Goal: Information Seeking & Learning: Check status

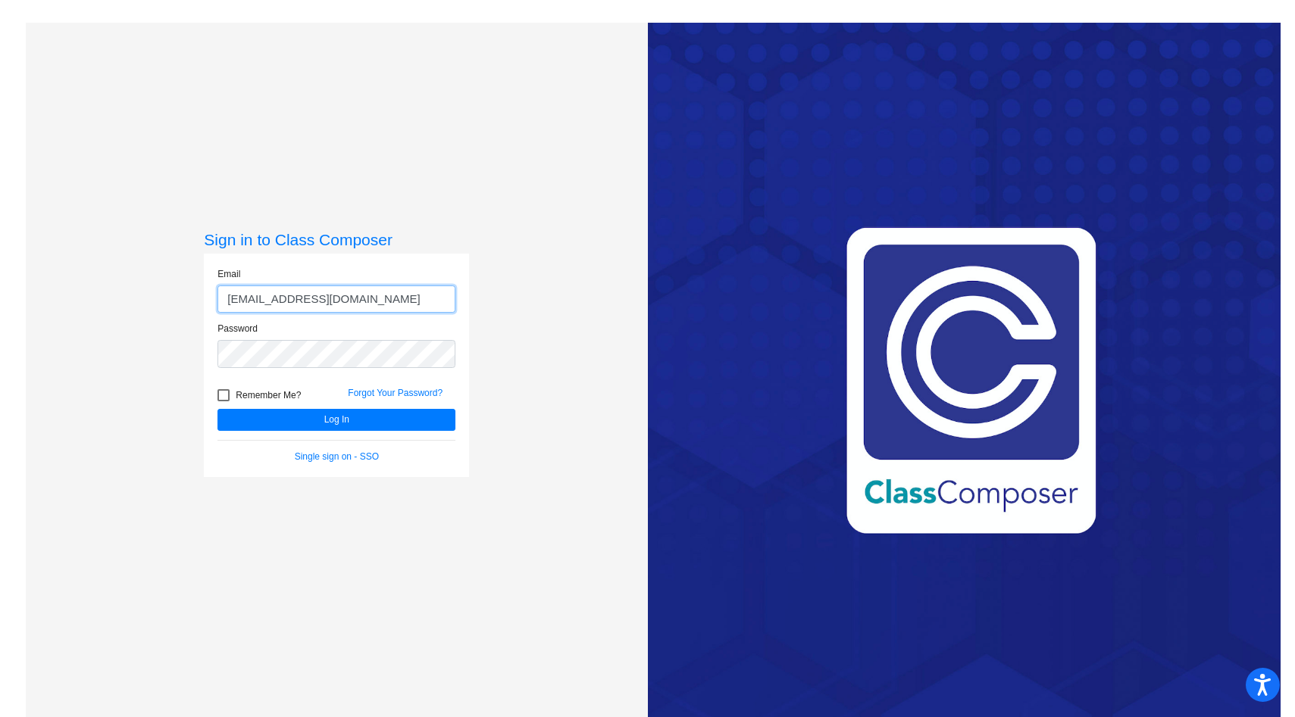
click at [217, 409] on button "Log In" at bounding box center [336, 420] width 238 height 22
drag, startPoint x: 331, startPoint y: 306, endPoint x: 156, endPoint y: 294, distance: 175.4
click at [156, 294] on div "Sign in to Class Composer Email [EMAIL_ADDRESS][DOMAIN_NAME] Password Remember …" at bounding box center [336, 381] width 621 height 717
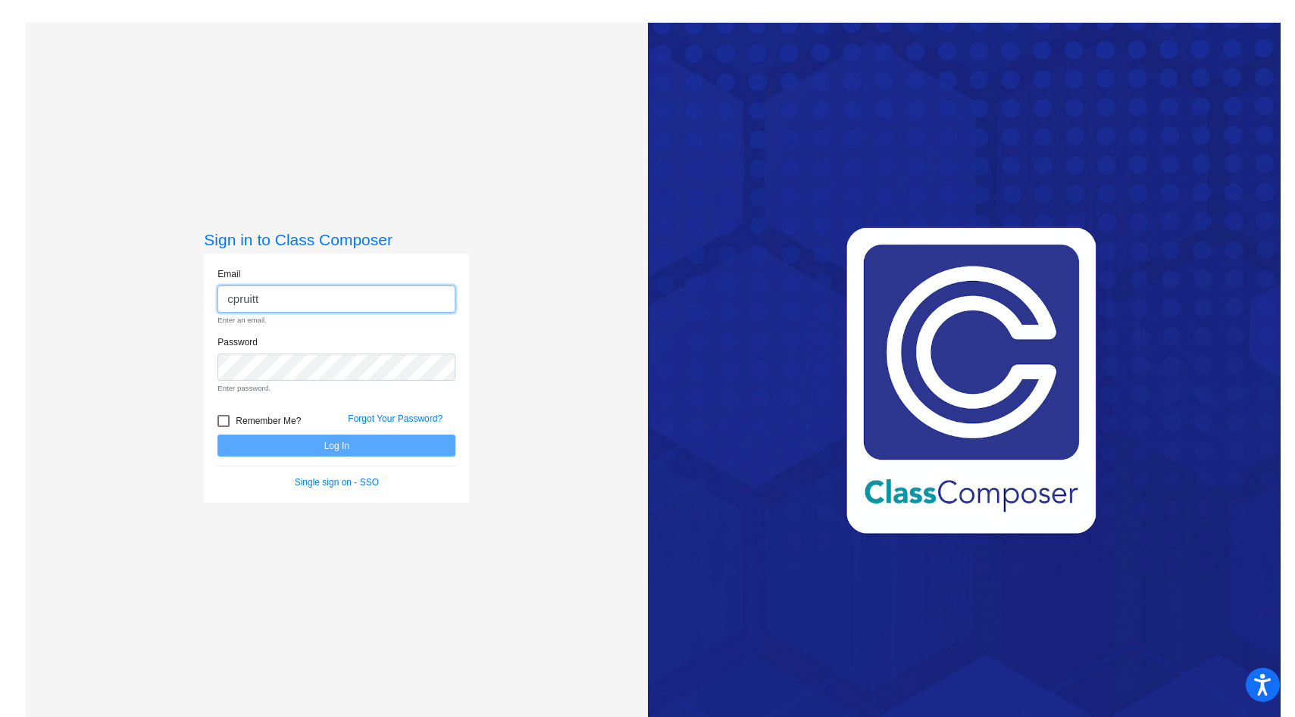
type input "[EMAIL_ADDRESS][DOMAIN_NAME]"
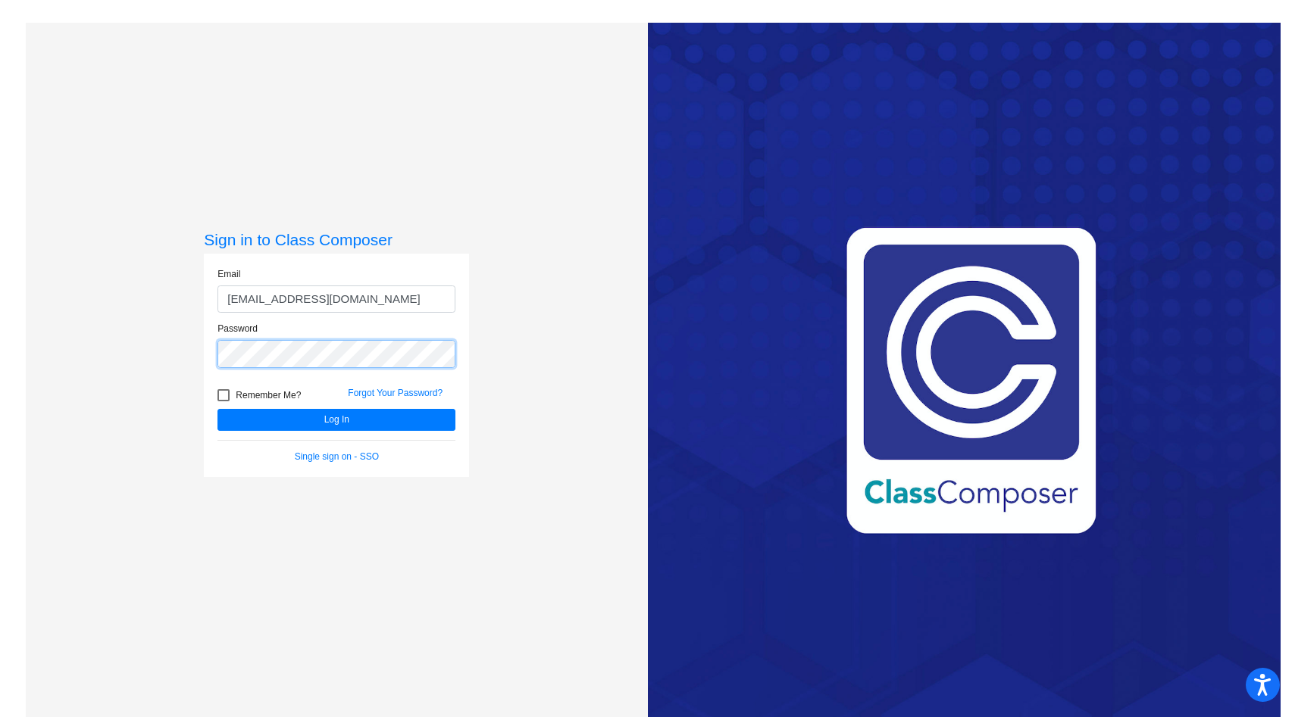
click at [129, 353] on div "Sign in to Class Composer Email [EMAIL_ADDRESS][DOMAIN_NAME] Password Remember …" at bounding box center [336, 381] width 621 height 717
click at [217, 409] on button "Log In" at bounding box center [336, 420] width 238 height 22
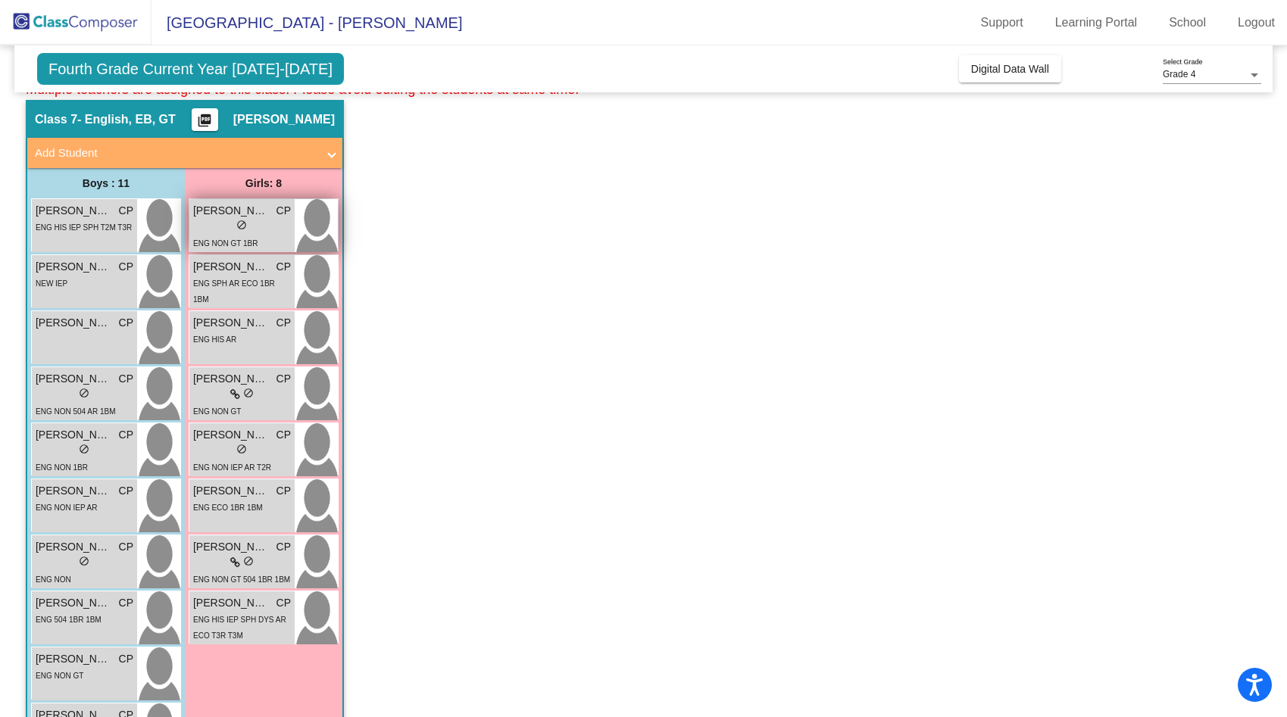
scroll to position [73, 0]
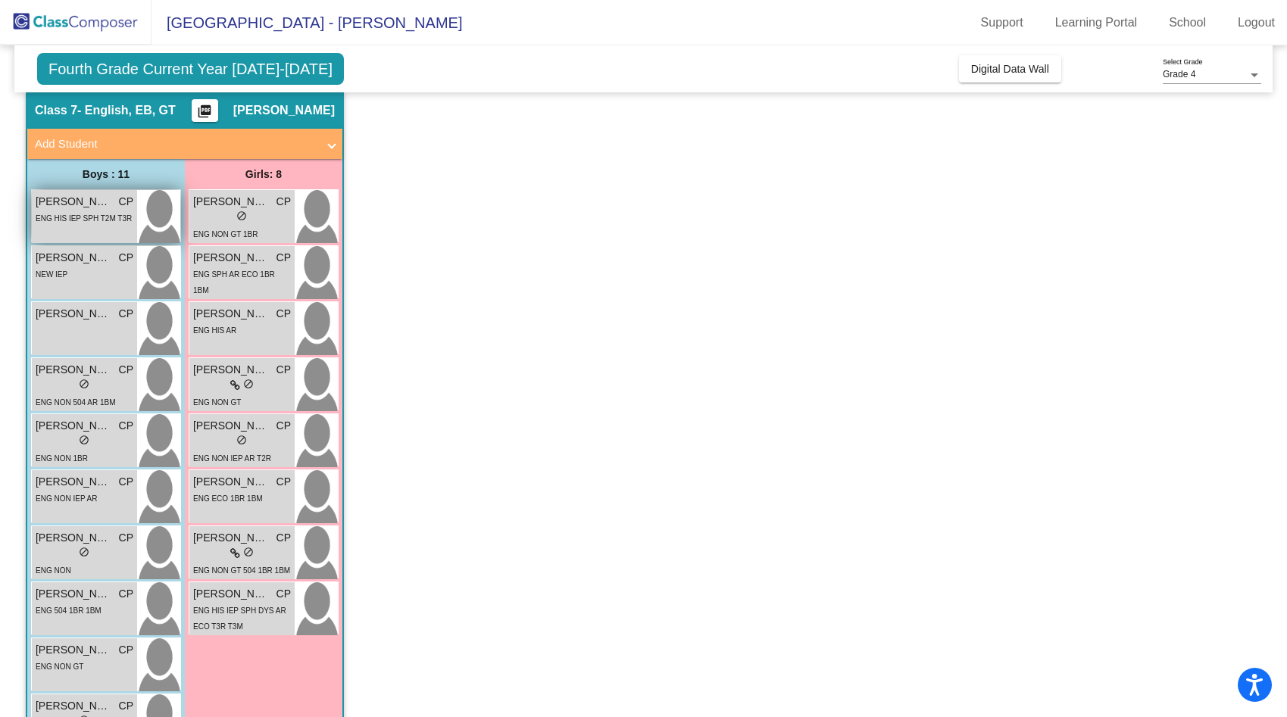
click at [102, 221] on span "ENG HIS IEP SPH T2M T3R" at bounding box center [84, 218] width 96 height 8
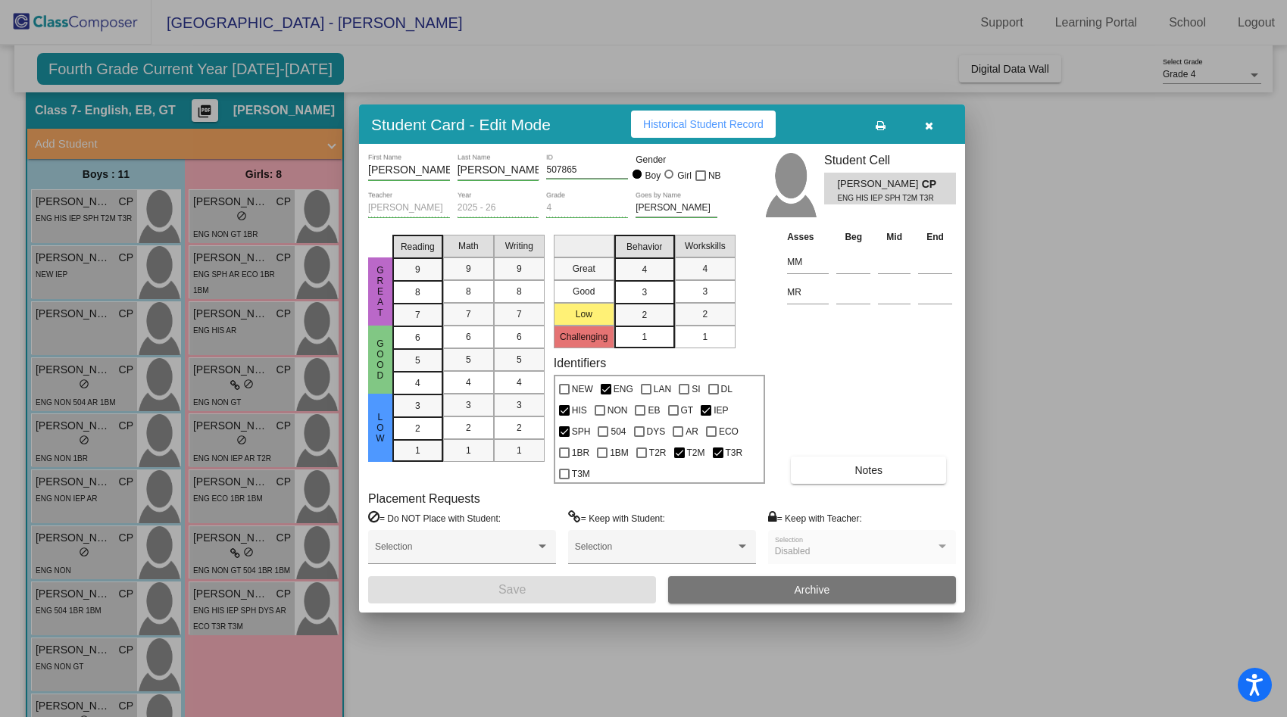
click at [757, 126] on span "Historical Student Record" at bounding box center [703, 124] width 120 height 12
click at [935, 130] on button "button" at bounding box center [928, 124] width 48 height 27
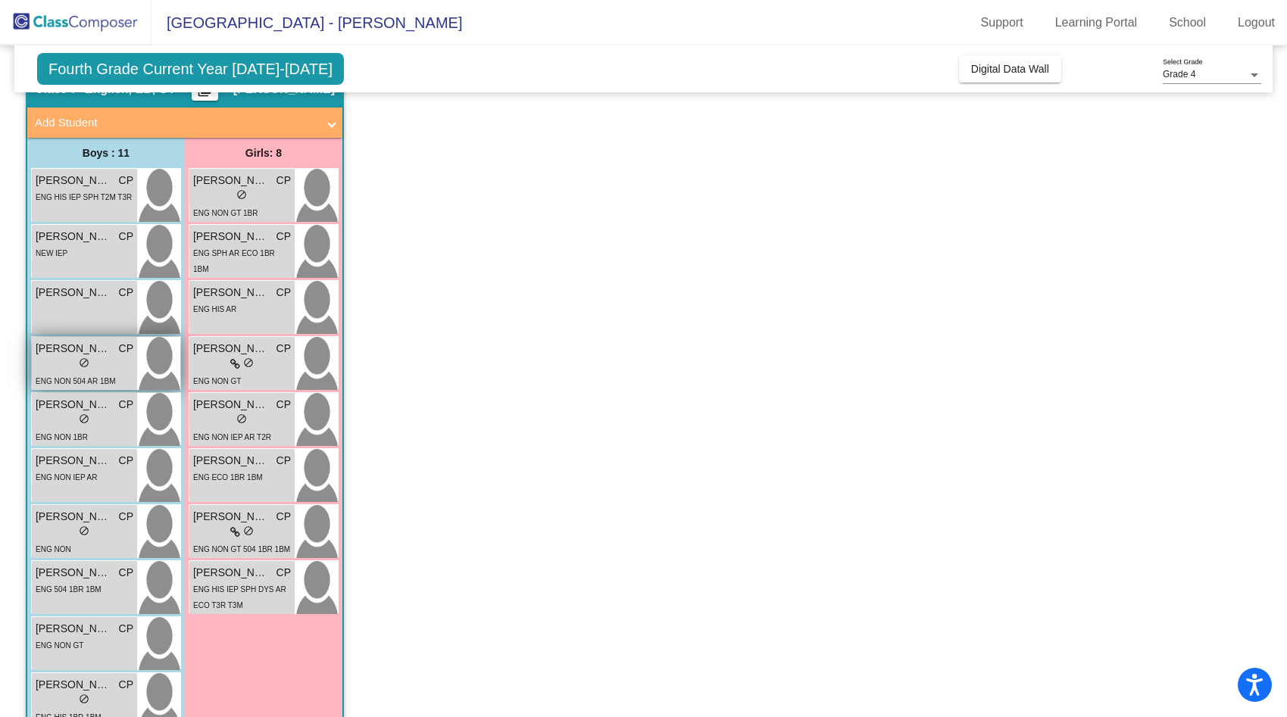
scroll to position [95, 0]
click at [72, 539] on div "lock do_not_disturb_alt" at bounding box center [85, 532] width 98 height 16
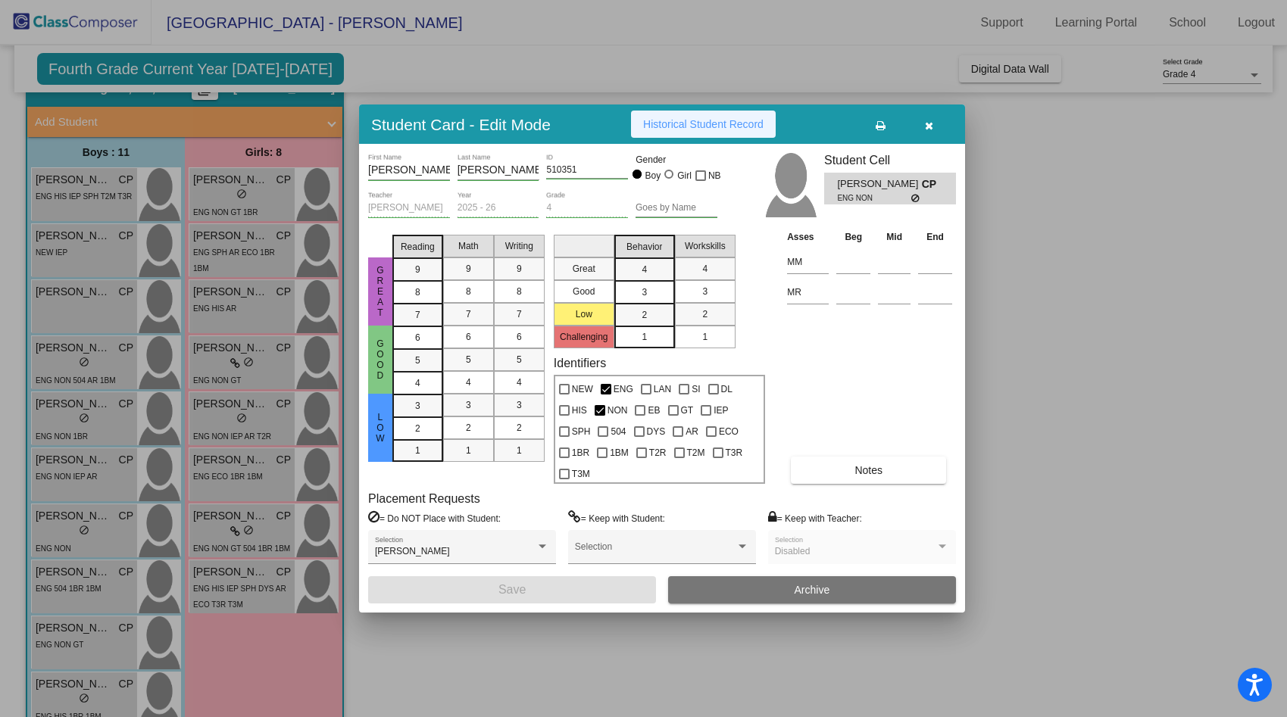
click at [760, 120] on span "Historical Student Record" at bounding box center [703, 124] width 120 height 12
click at [729, 127] on span "Historical Student Record" at bounding box center [703, 124] width 120 height 12
click at [929, 128] on icon "button" at bounding box center [929, 125] width 8 height 11
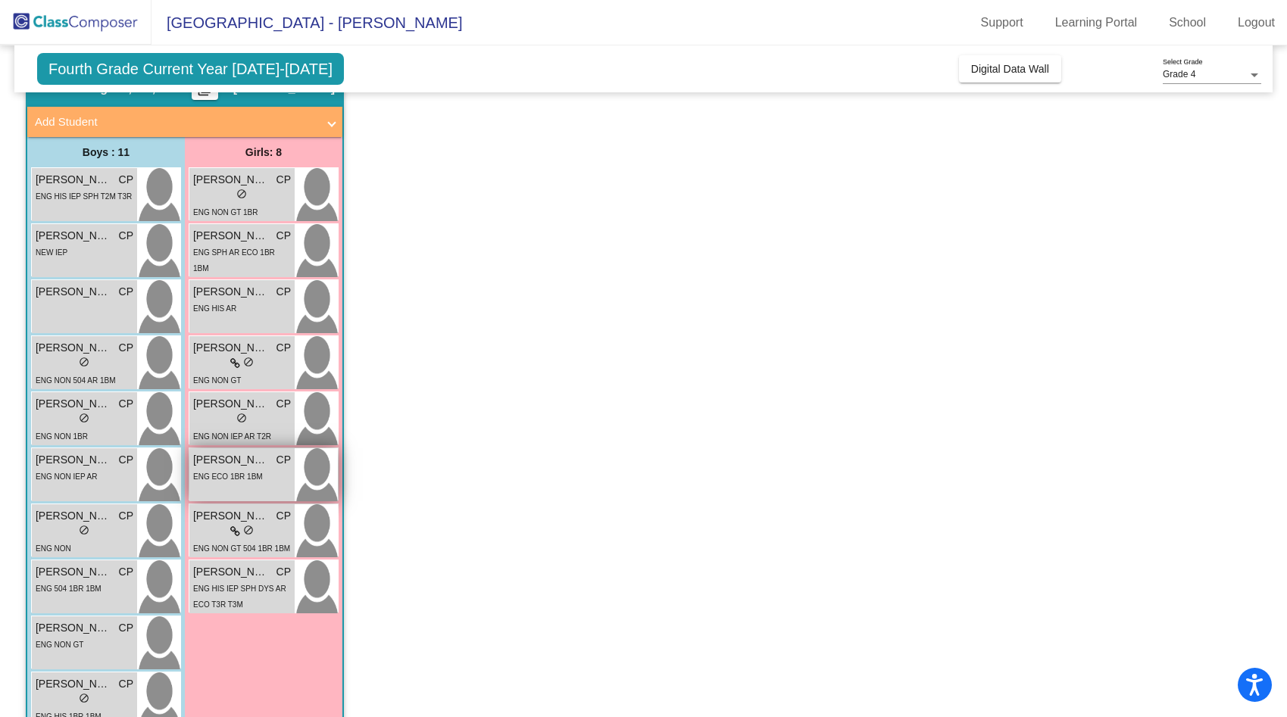
click at [229, 473] on span "ENG ECO 1BR 1BM" at bounding box center [228, 477] width 70 height 8
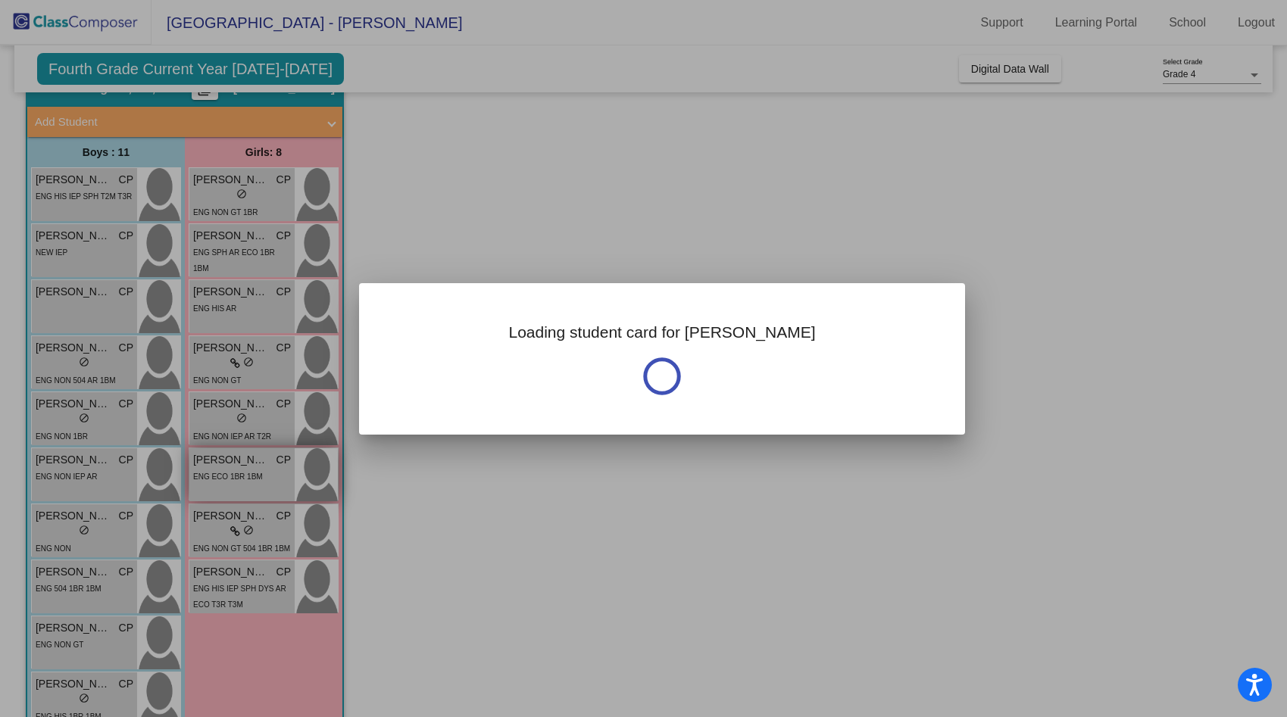
click at [229, 473] on div at bounding box center [643, 358] width 1287 height 717
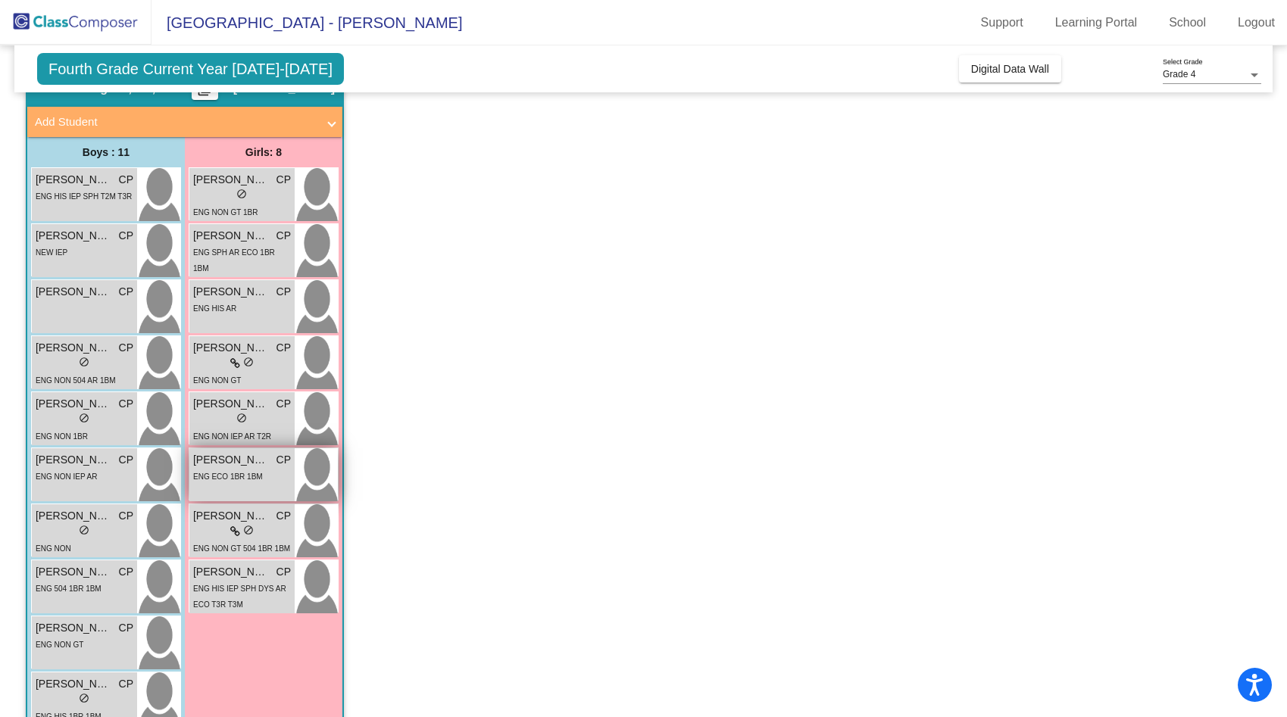
click at [236, 466] on span "[PERSON_NAME]" at bounding box center [231, 460] width 76 height 16
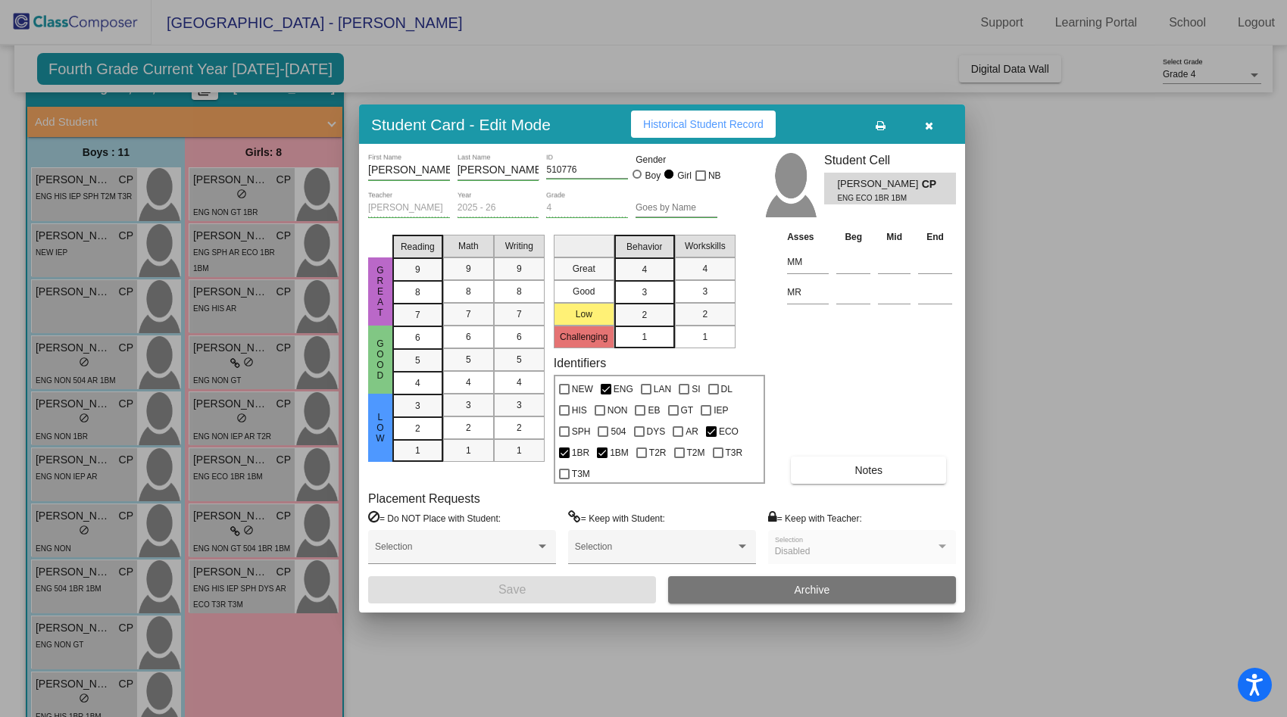
click at [676, 121] on span "Historical Student Record" at bounding box center [703, 124] width 120 height 12
click at [932, 129] on icon "button" at bounding box center [929, 125] width 8 height 11
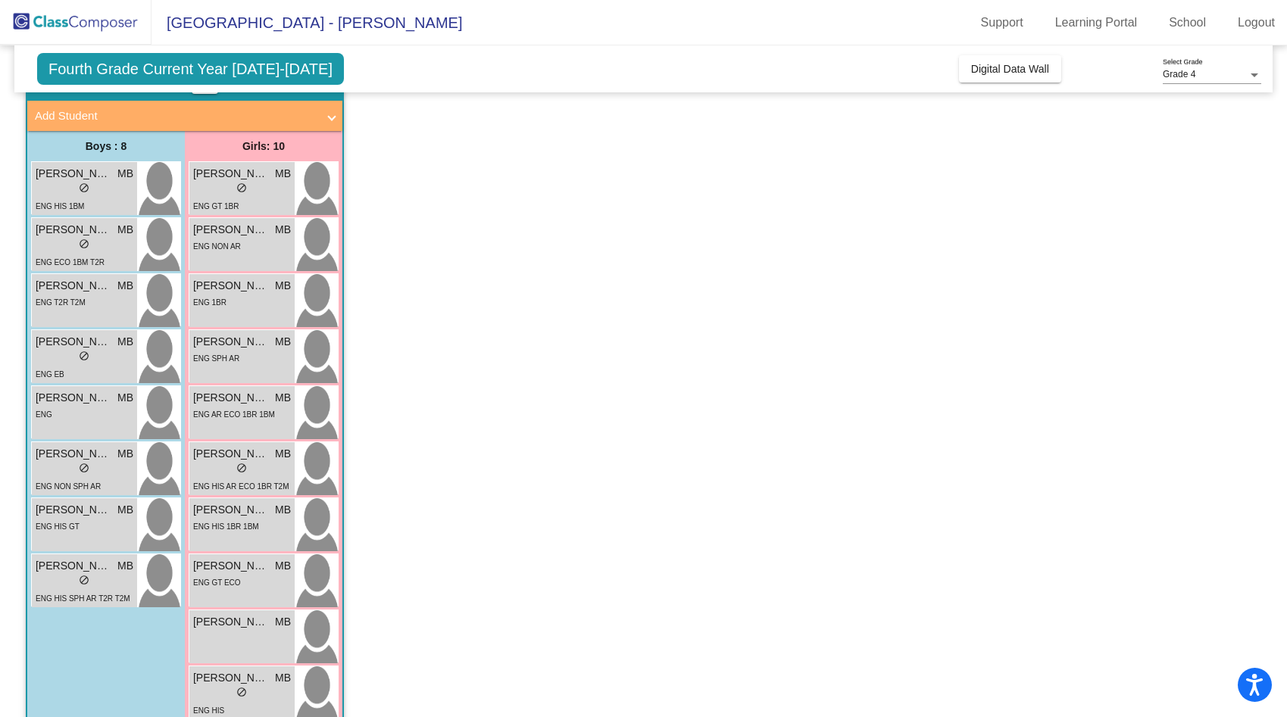
scroll to position [890, 0]
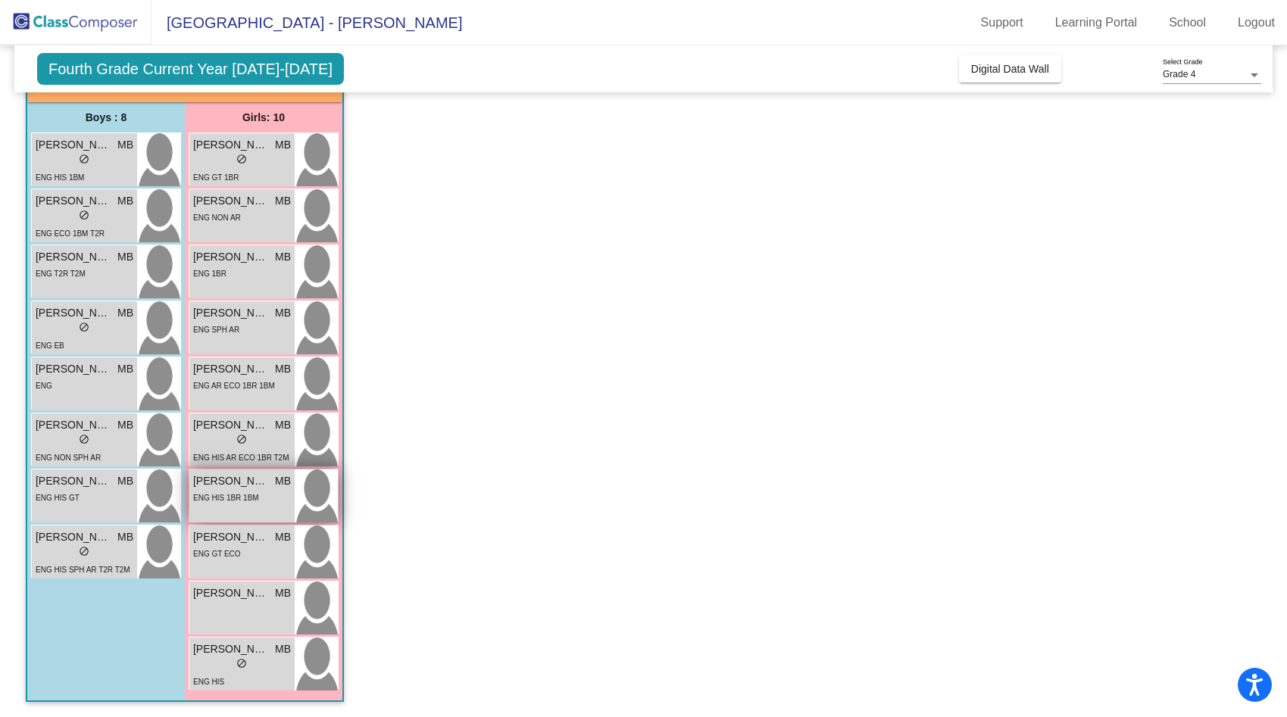
click at [255, 483] on span "[PERSON_NAME]" at bounding box center [231, 481] width 76 height 16
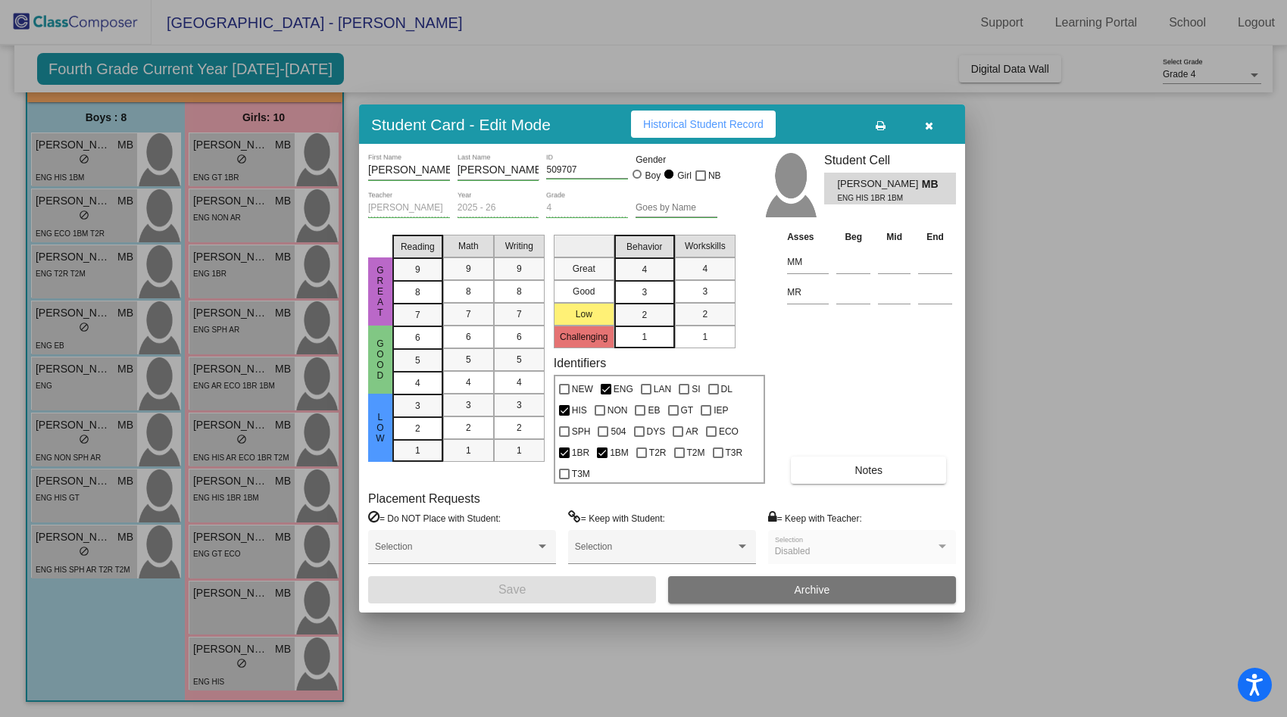
click at [692, 139] on div "Student Card - Edit Mode Historical Student Record" at bounding box center [662, 124] width 606 height 39
click at [695, 121] on span "Historical Student Record" at bounding box center [703, 124] width 120 height 12
